Goal: Task Accomplishment & Management: Use online tool/utility

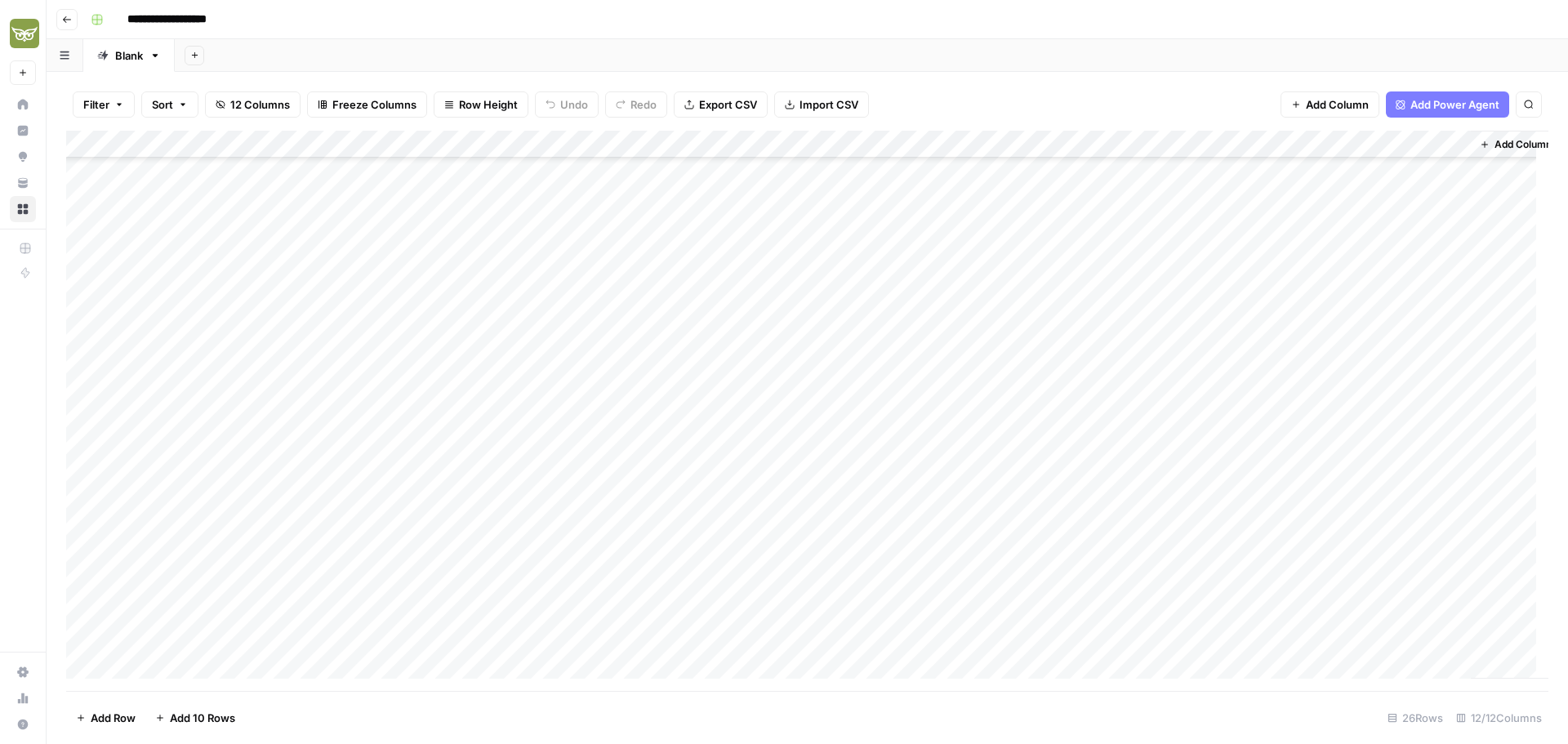
scroll to position [228, 0]
click at [236, 662] on div "Add Column" at bounding box center [807, 411] width 1482 height 560
click at [184, 634] on textarea at bounding box center [253, 639] width 261 height 23
type textarea "**********"
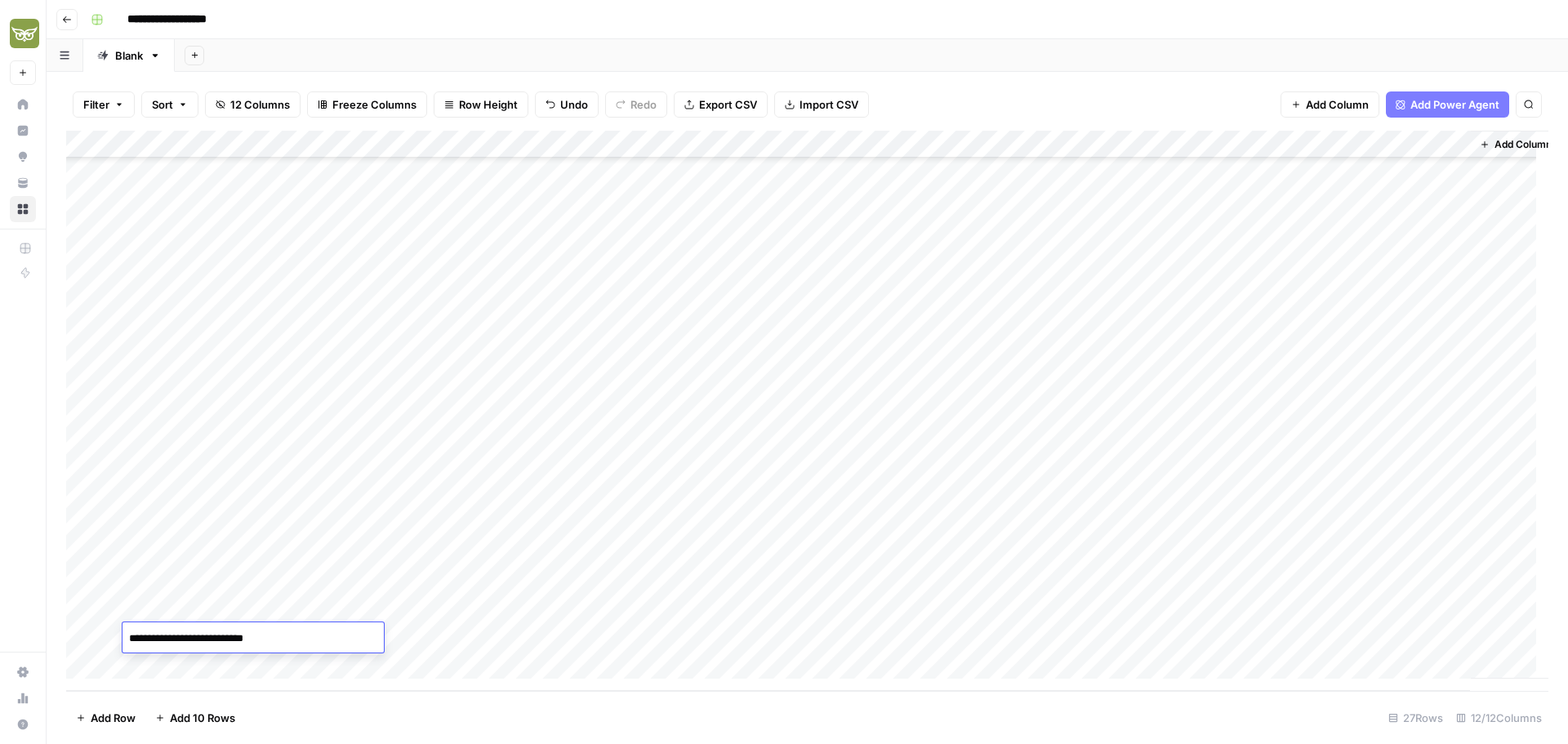
click at [483, 639] on div "Add Column" at bounding box center [807, 411] width 1482 height 560
click at [307, 643] on div "Add Column" at bounding box center [807, 411] width 1482 height 560
click at [336, 639] on div "Add Column" at bounding box center [807, 411] width 1482 height 560
click at [642, 629] on div "Add Column" at bounding box center [807, 411] width 1482 height 560
click at [642, 633] on div "Add Column" at bounding box center [807, 411] width 1482 height 560
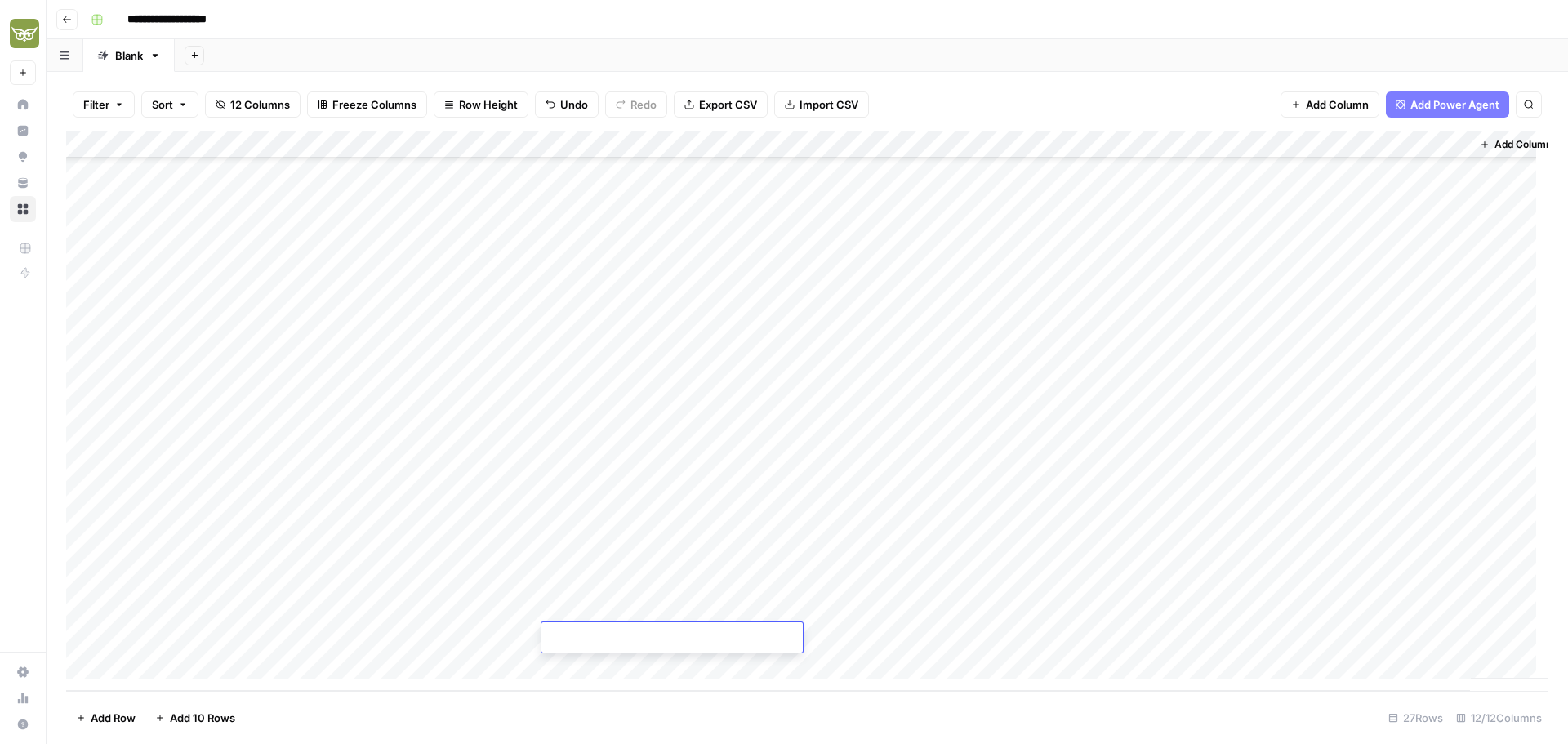
type textarea "**********"
click at [939, 639] on div "Add Column" at bounding box center [807, 411] width 1482 height 560
click at [943, 638] on div "Add Column" at bounding box center [807, 411] width 1482 height 560
click at [945, 702] on button "[GEOGRAPHIC_DATA]" at bounding box center [985, 701] width 124 height 20
click at [315, 637] on div "Add Column" at bounding box center [807, 411] width 1482 height 560
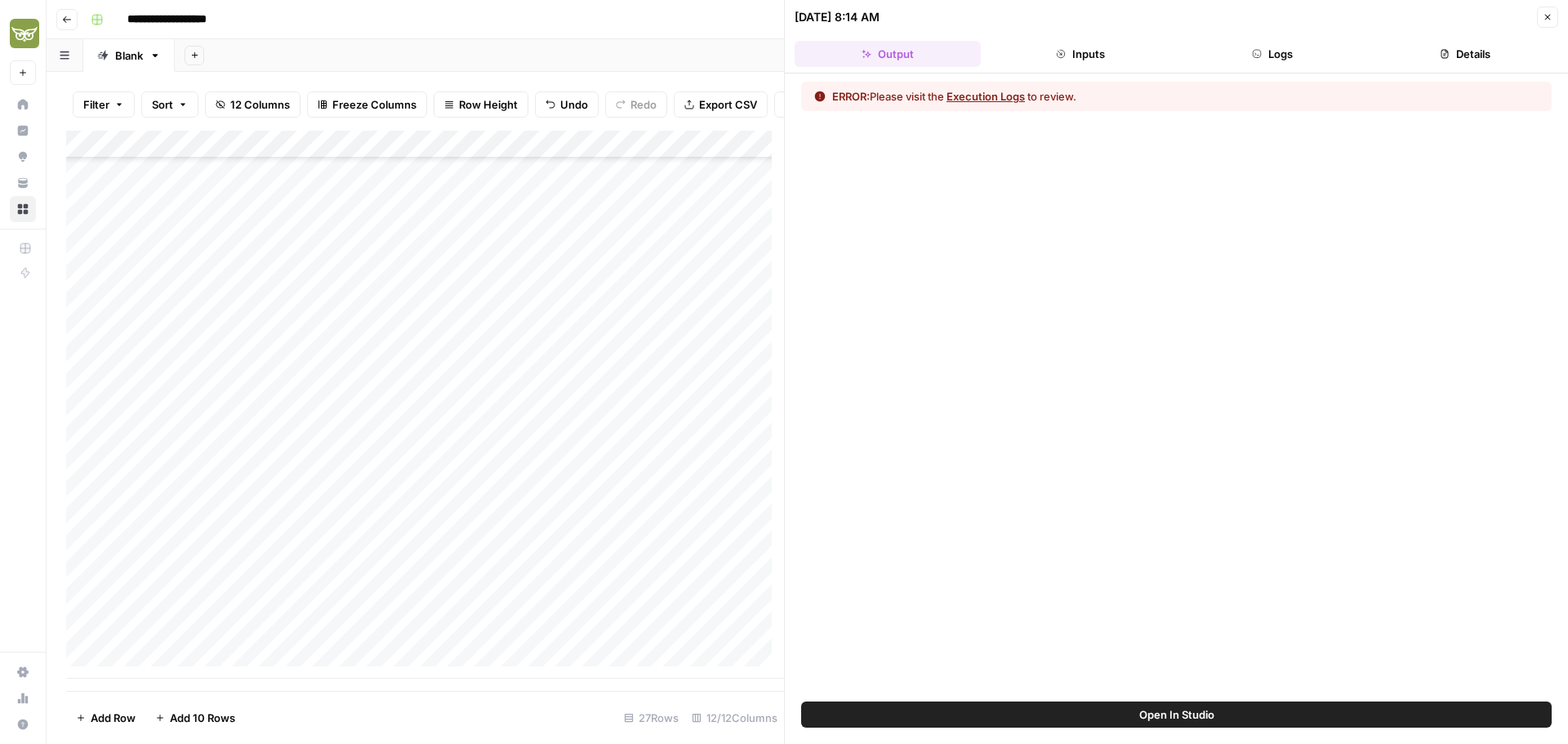
click at [1549, 19] on icon "button" at bounding box center [1547, 17] width 6 height 6
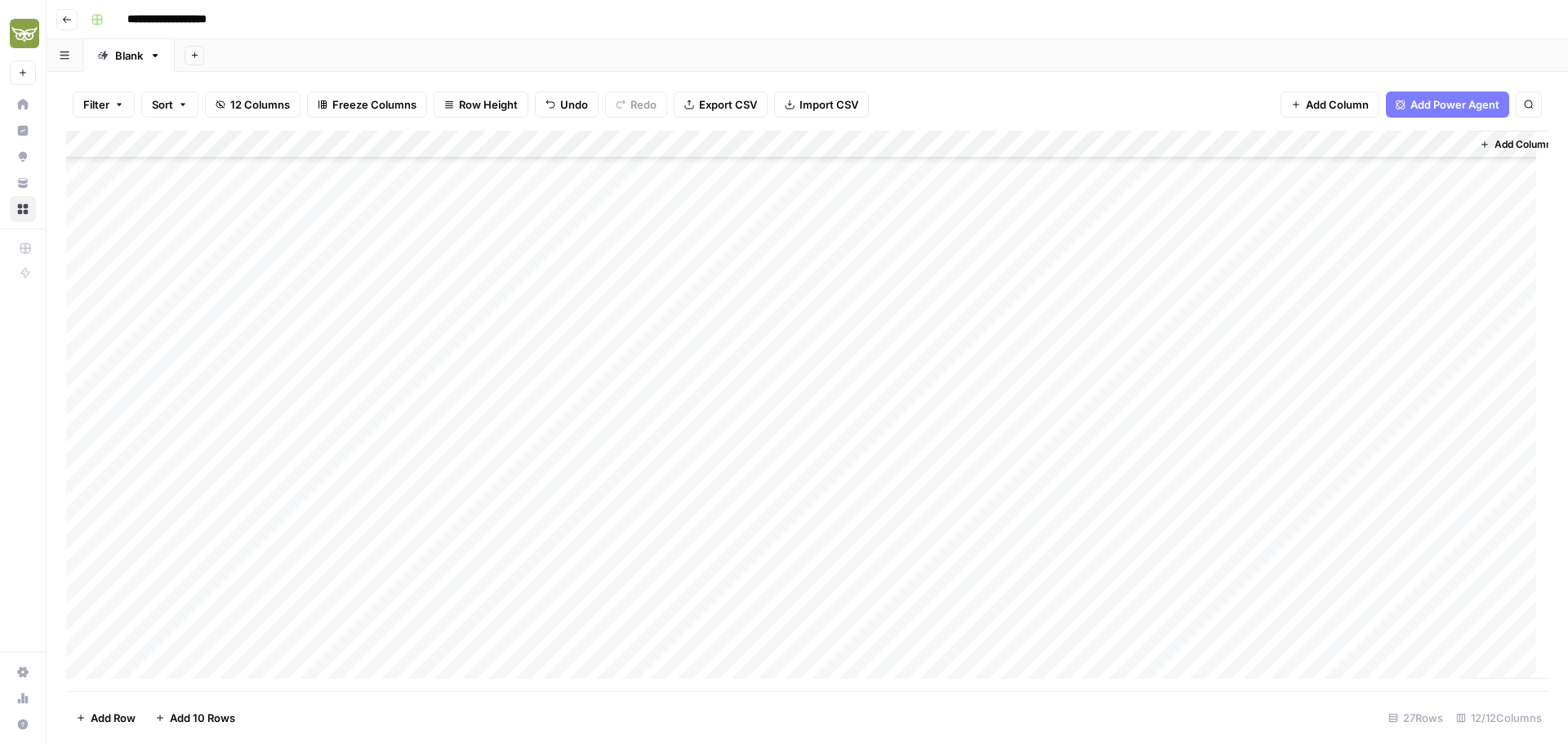
scroll to position [255, 0]
click at [1036, 638] on div "Add Column" at bounding box center [807, 411] width 1482 height 560
click at [1076, 637] on div "Add Column" at bounding box center [807, 411] width 1482 height 560
